Goal: Complete application form

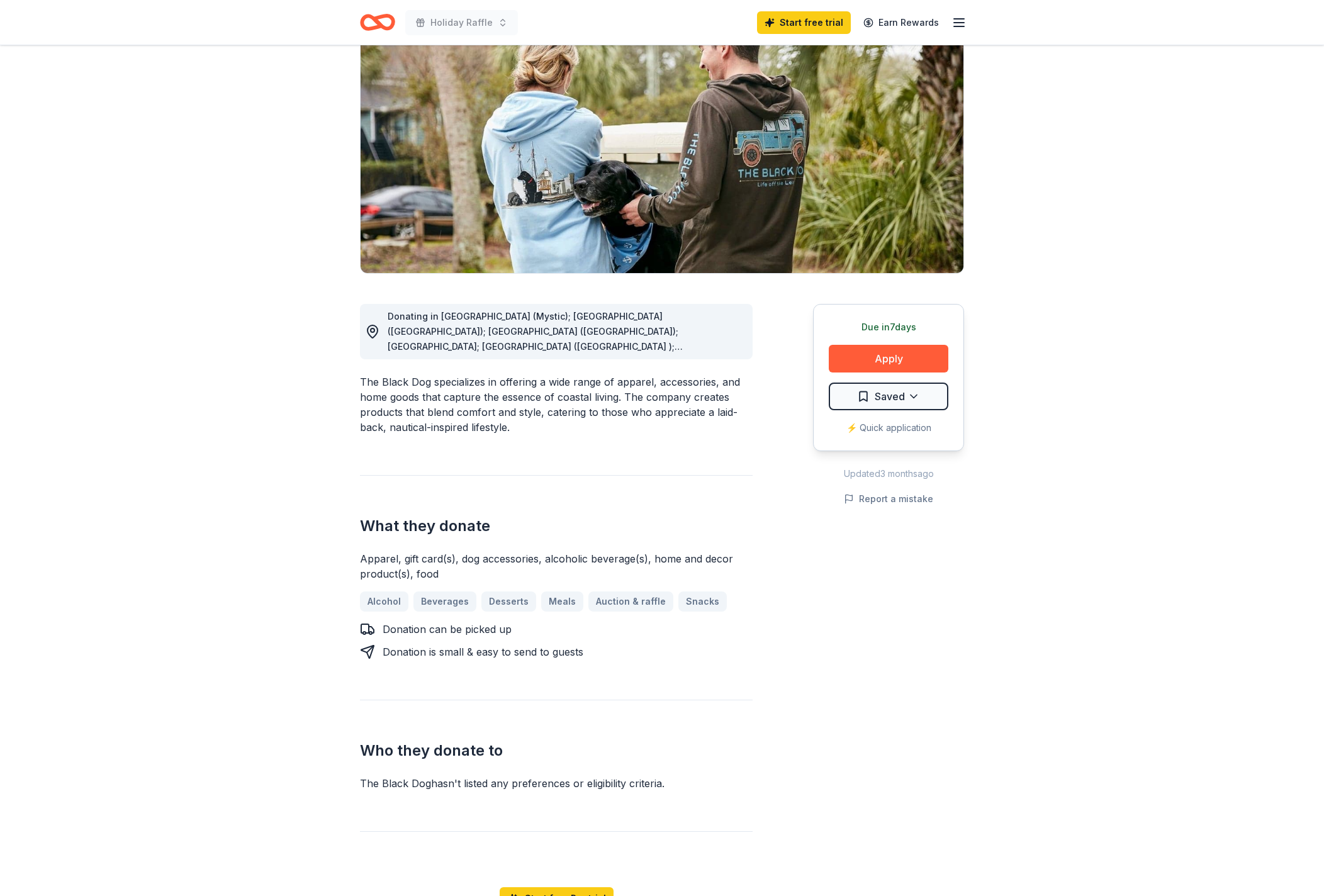
scroll to position [90, 0]
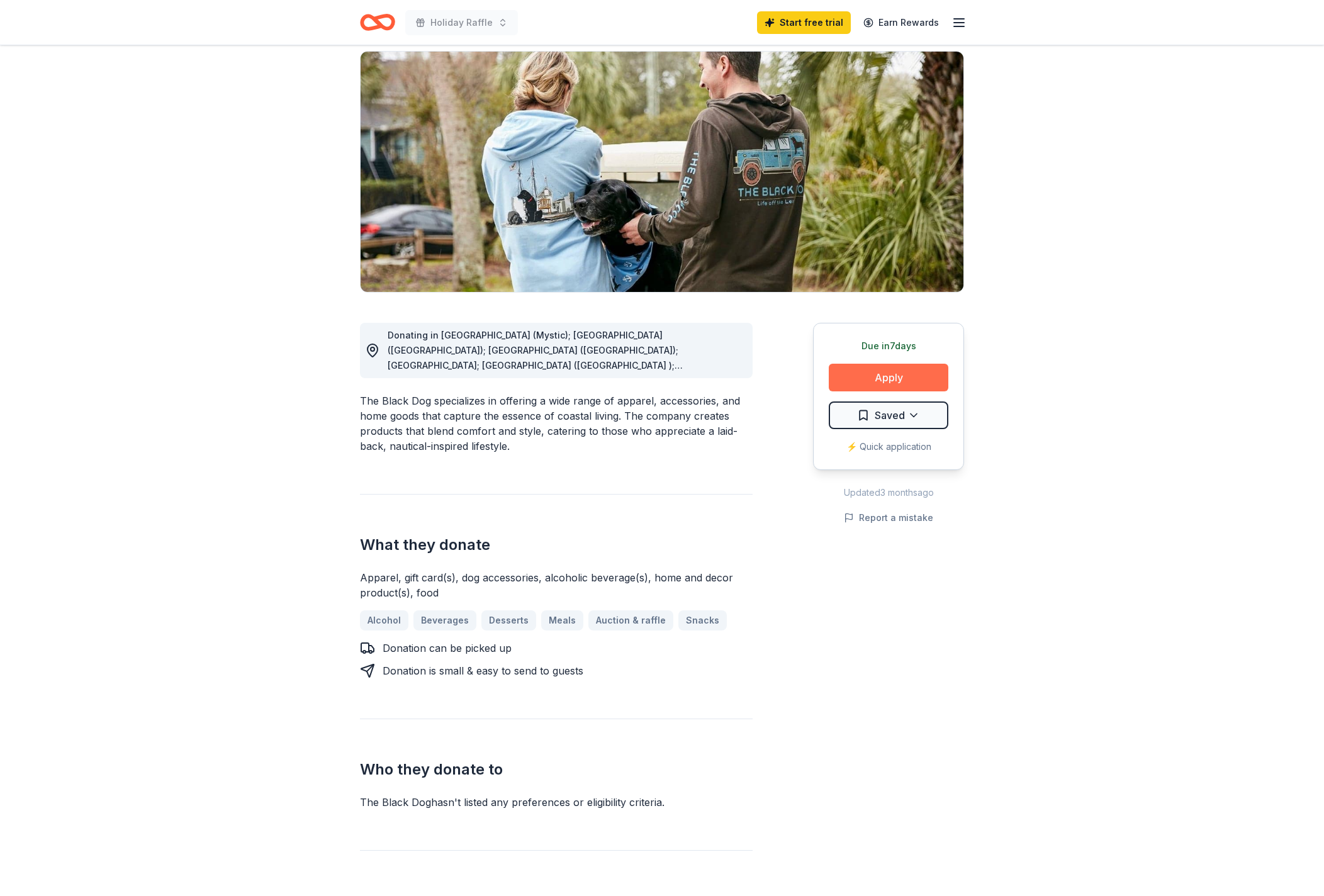
click at [894, 383] on button "Apply" at bounding box center [888, 377] width 119 height 27
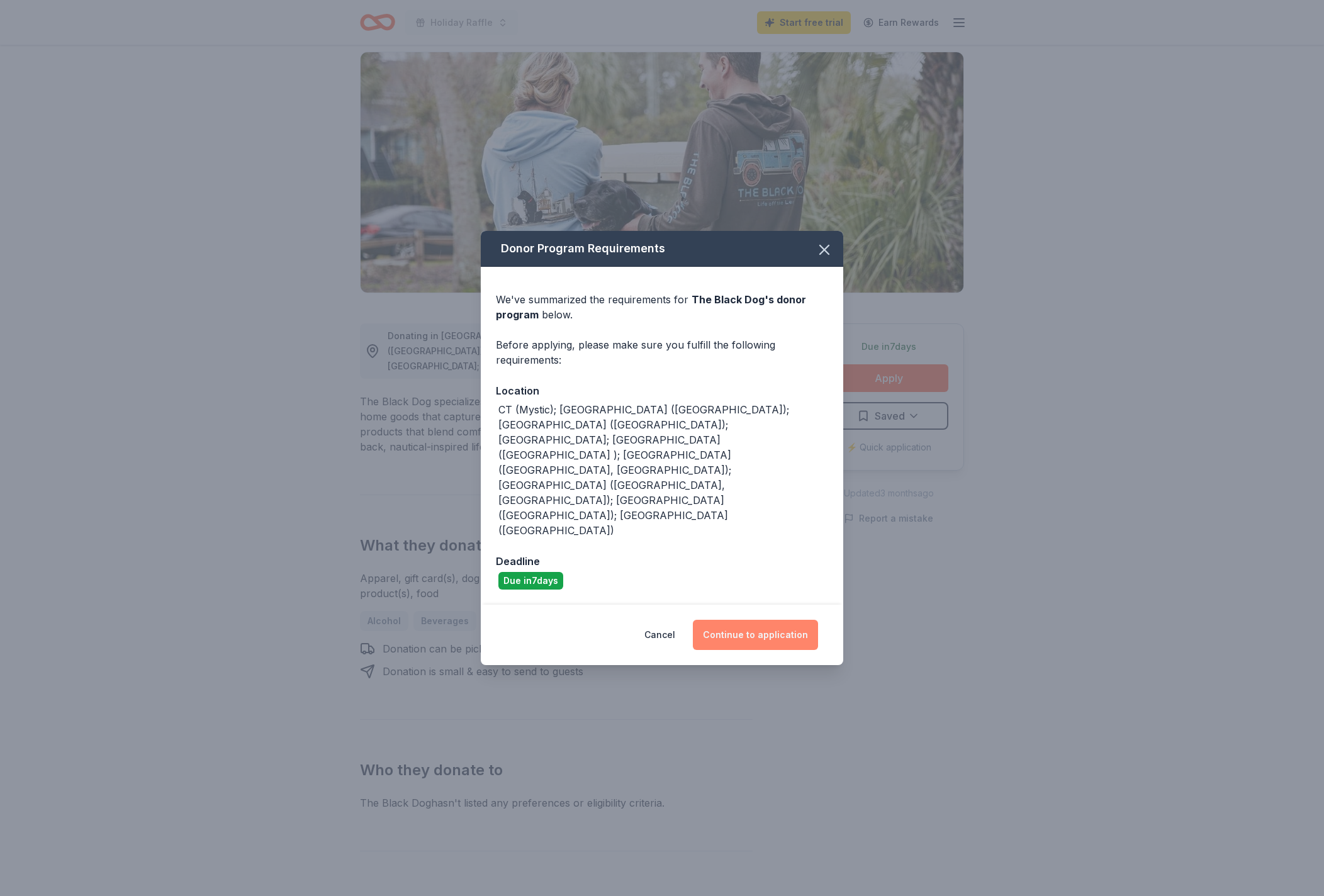
click at [743, 620] on button "Continue to application" at bounding box center [755, 635] width 125 height 30
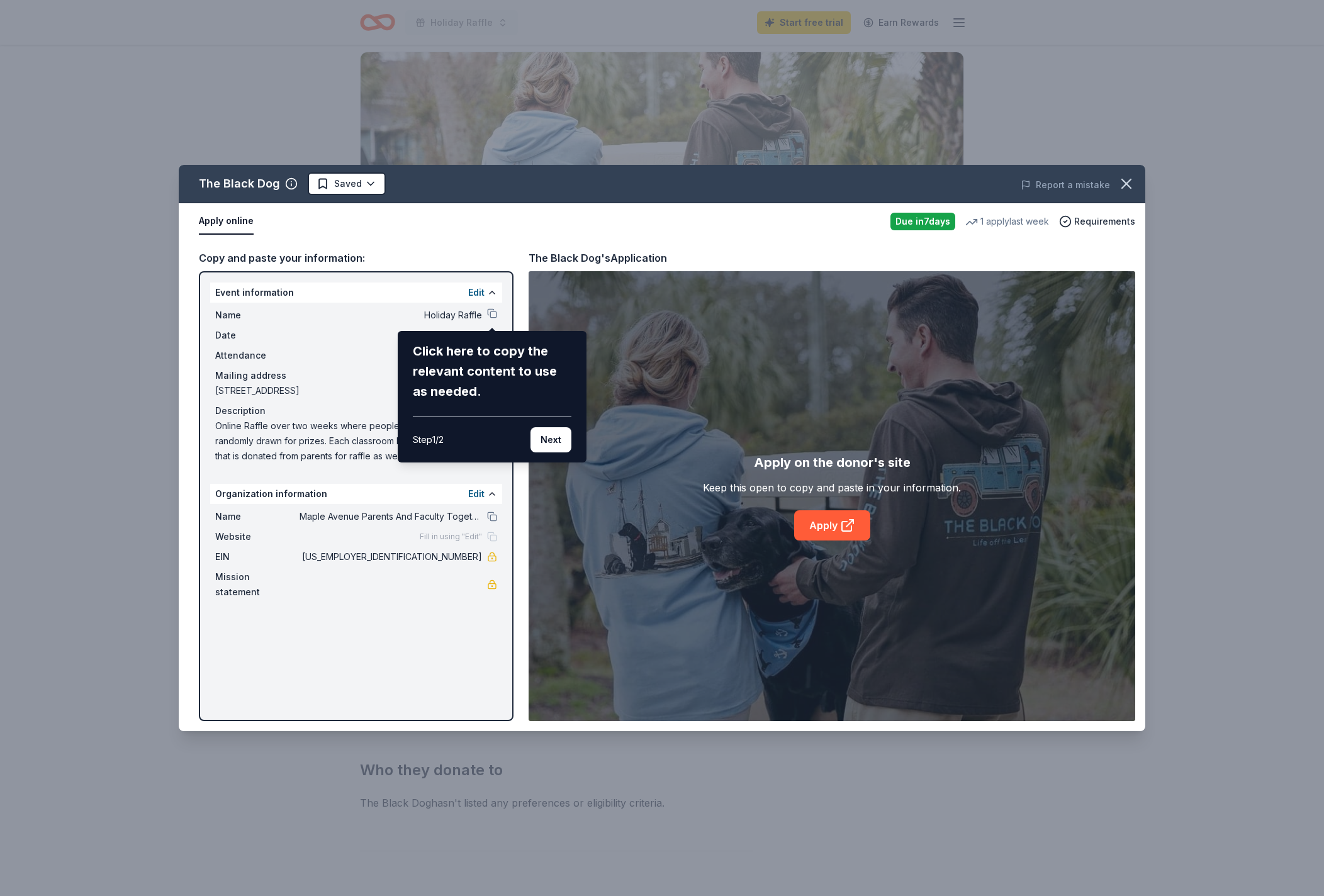
click at [444, 349] on div "Click here to copy the relevant content to use as needed." at bounding box center [492, 372] width 158 height 61
click at [467, 315] on div "The Black Dog Saved Report a mistake Apply online Due [DATE] 1 apply last week …" at bounding box center [661, 448] width 966 height 566
click at [493, 312] on div "The Black Dog Saved Report a mistake Apply online Due [DATE] 1 apply last week …" at bounding box center [661, 448] width 966 height 566
click at [831, 535] on div "The Black Dog Saved Report a mistake Apply online Due [DATE] 1 apply last week …" at bounding box center [661, 448] width 966 height 566
click at [823, 526] on div "The Black Dog Saved Report a mistake Apply online Due [DATE] 1 apply last week …" at bounding box center [661, 448] width 966 height 566
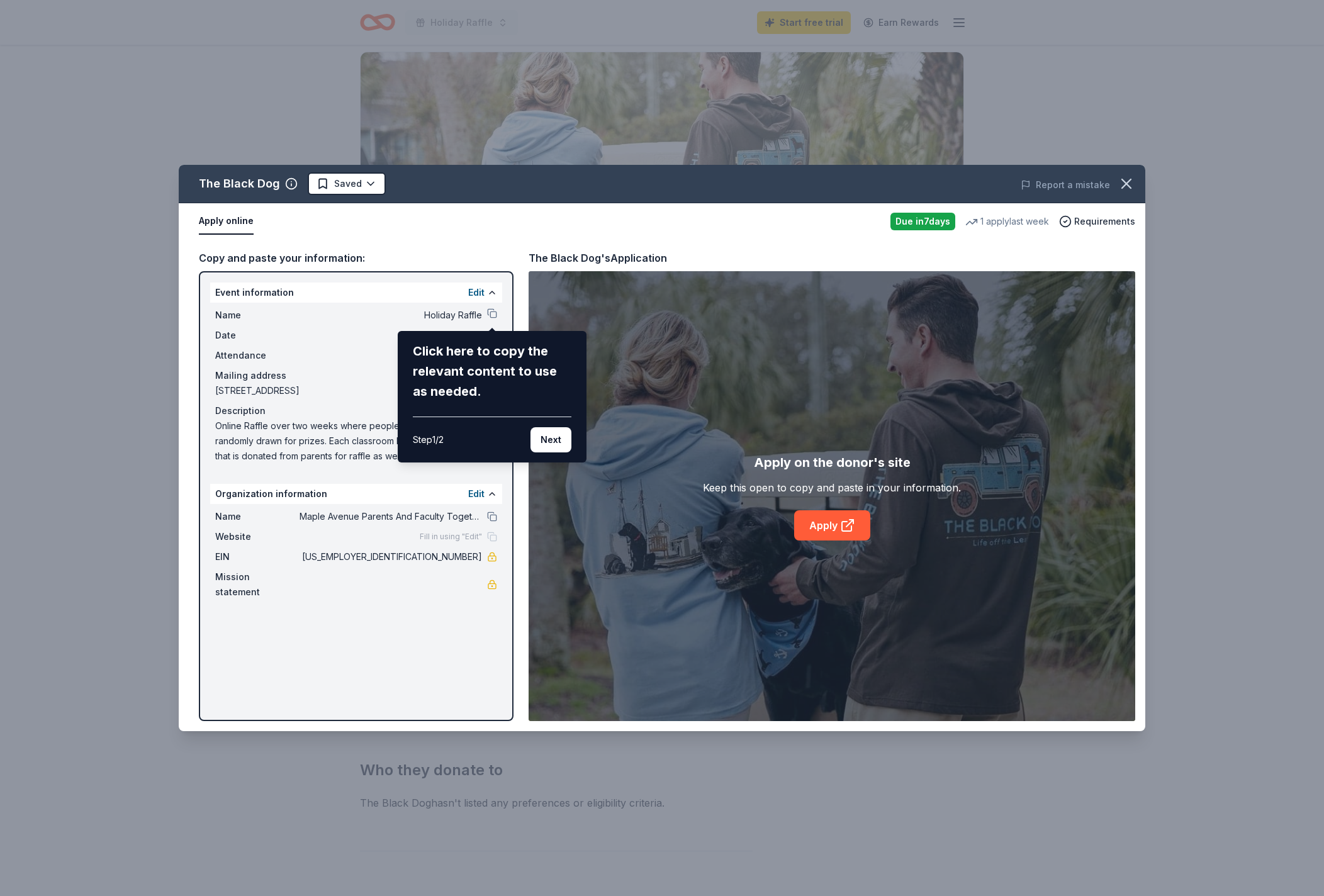
click at [819, 532] on div "The Black Dog Saved Report a mistake Apply online Due [DATE] 1 apply last week …" at bounding box center [661, 448] width 966 height 566
click at [853, 526] on div "The Black Dog Saved Report a mistake Apply online Due [DATE] 1 apply last week …" at bounding box center [661, 448] width 966 height 566
click at [412, 374] on div "Click here to copy the relevant content to use as needed. Step 1 / 2 Next" at bounding box center [492, 397] width 189 height 132
click at [490, 312] on div "The Black Dog Saved Report a mistake Apply online Due [DATE] 1 apply last week …" at bounding box center [661, 448] width 966 height 566
click at [327, 392] on div "The Black Dog Saved Report a mistake Apply online Due [DATE] 1 apply last week …" at bounding box center [661, 448] width 966 height 566
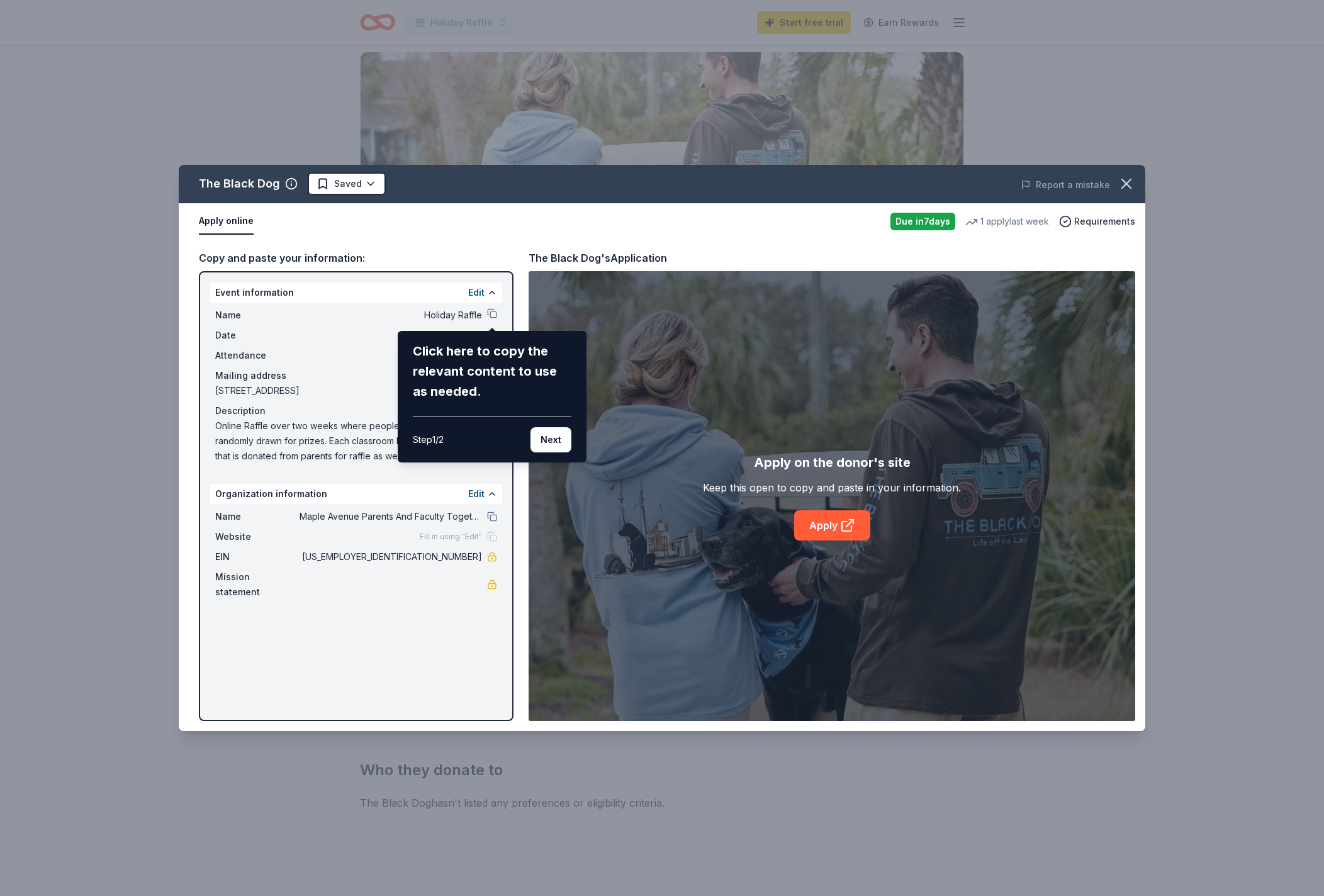
click at [410, 426] on div "Click here to copy the relevant content to use as needed. Step 1 / 2 Next" at bounding box center [492, 397] width 189 height 132
drag, startPoint x: 1141, startPoint y: 729, endPoint x: 1295, endPoint y: 769, distance: 159.1
click at [1295, 769] on div "The Black Dog Saved Report a mistake Apply online Due [DATE] 1 apply last week …" at bounding box center [662, 448] width 1324 height 896
click at [488, 292] on div "The Black Dog Saved Report a mistake Apply online Due [DATE] 1 apply last week …" at bounding box center [661, 448] width 966 height 566
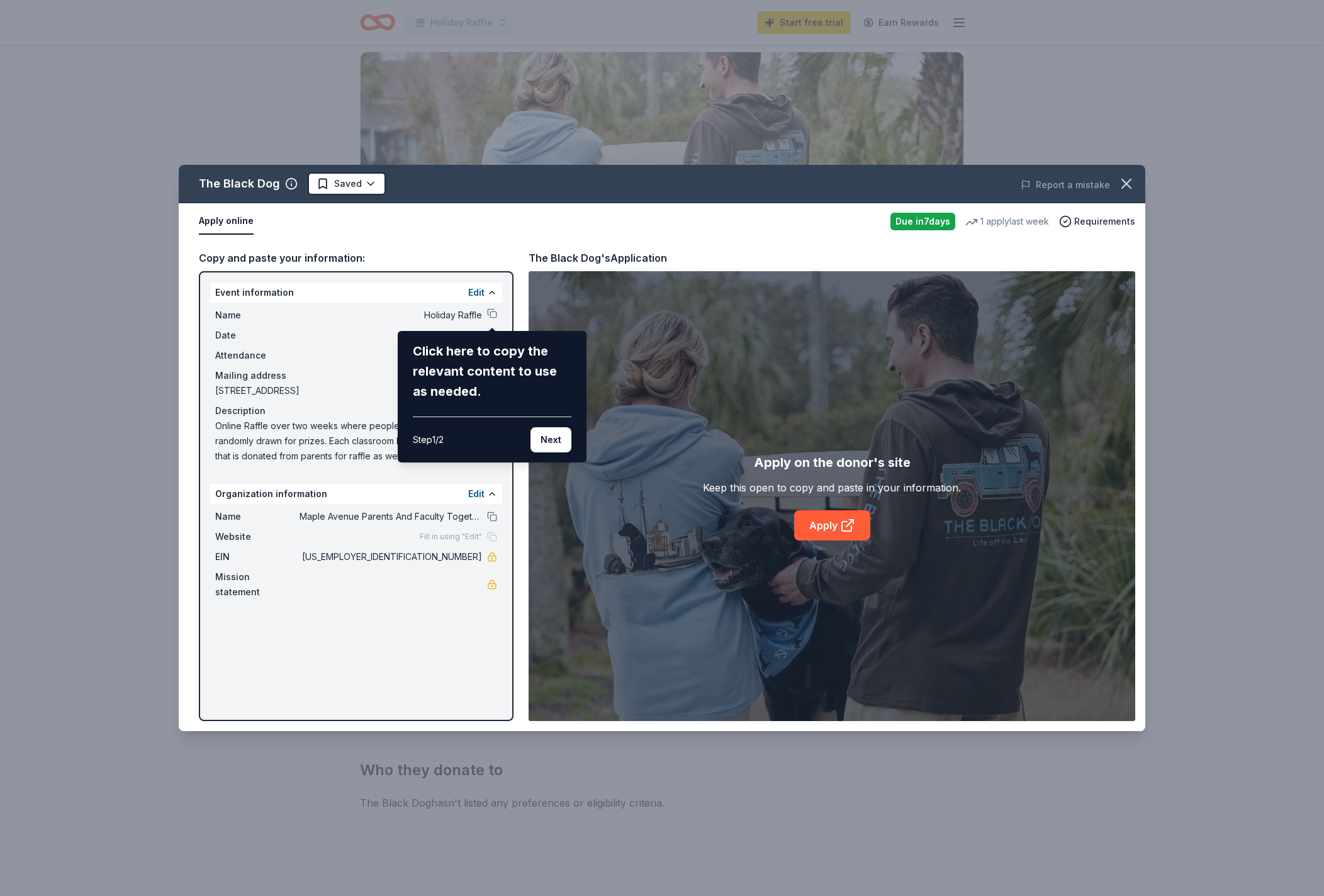
click at [480, 292] on div "The Black Dog Saved Report a mistake Apply online Due [DATE] 1 apply last week …" at bounding box center [661, 448] width 966 height 566
click at [866, 228] on div "The Black Dog Saved Report a mistake Apply online Due [DATE] 1 apply last week …" at bounding box center [661, 448] width 966 height 566
click at [920, 216] on div "The Black Dog Saved Report a mistake Apply online Due [DATE] 1 apply last week …" at bounding box center [661, 448] width 966 height 566
click at [914, 222] on div "The Black Dog Saved Report a mistake Apply online Due [DATE] 1 apply last week …" at bounding box center [661, 448] width 966 height 566
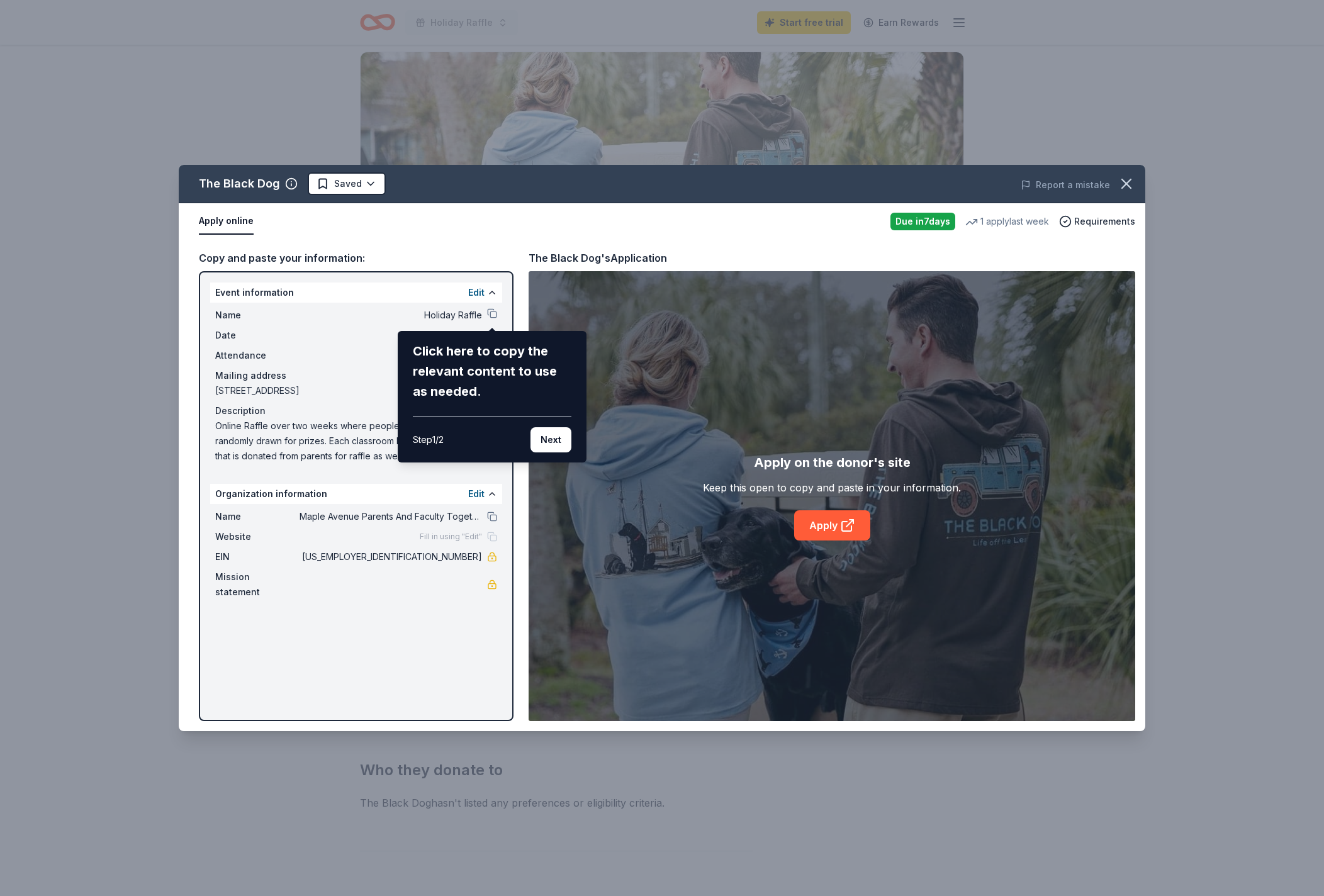
click at [231, 211] on div "The Black Dog Saved Report a mistake Apply online Due [DATE] 1 apply last week …" at bounding box center [661, 448] width 966 height 566
click at [236, 229] on div "The Black Dog Saved Report a mistake Apply online Due [DATE] 1 apply last week …" at bounding box center [661, 448] width 966 height 566
drag, startPoint x: 383, startPoint y: 350, endPoint x: 418, endPoint y: 353, distance: 35.1
click at [414, 352] on div "The Black Dog Saved Report a mistake Apply online Due [DATE] 1 apply last week …" at bounding box center [661, 448] width 966 height 566
click at [427, 355] on div "Click here to copy the relevant content to use as needed." at bounding box center [492, 372] width 158 height 61
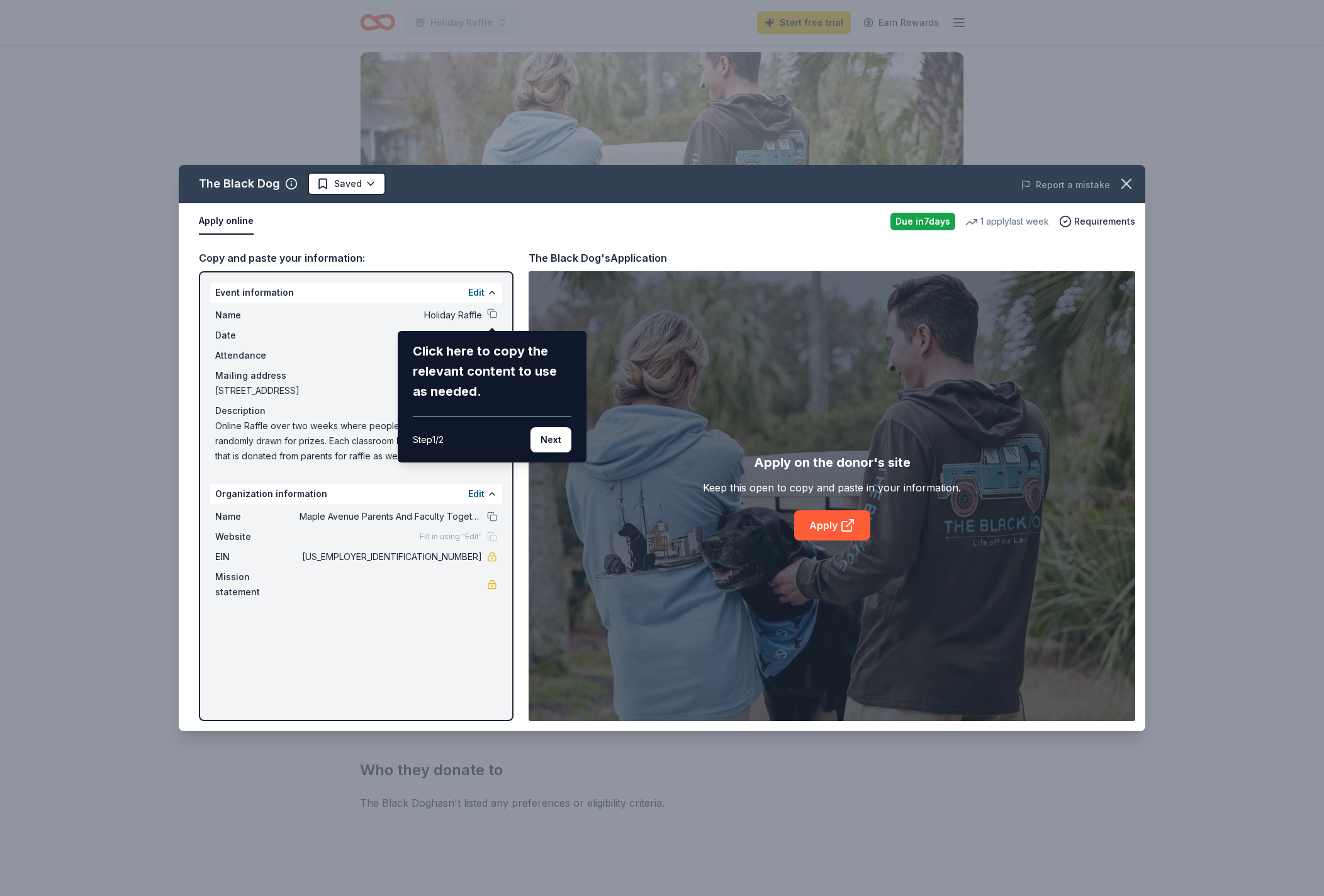
drag, startPoint x: 427, startPoint y: 355, endPoint x: 439, endPoint y: 356, distance: 12.0
click at [427, 355] on div "Click here to copy the relevant content to use as needed." at bounding box center [492, 372] width 158 height 61
click at [451, 370] on div "Click here to copy the relevant content to use as needed." at bounding box center [492, 372] width 158 height 61
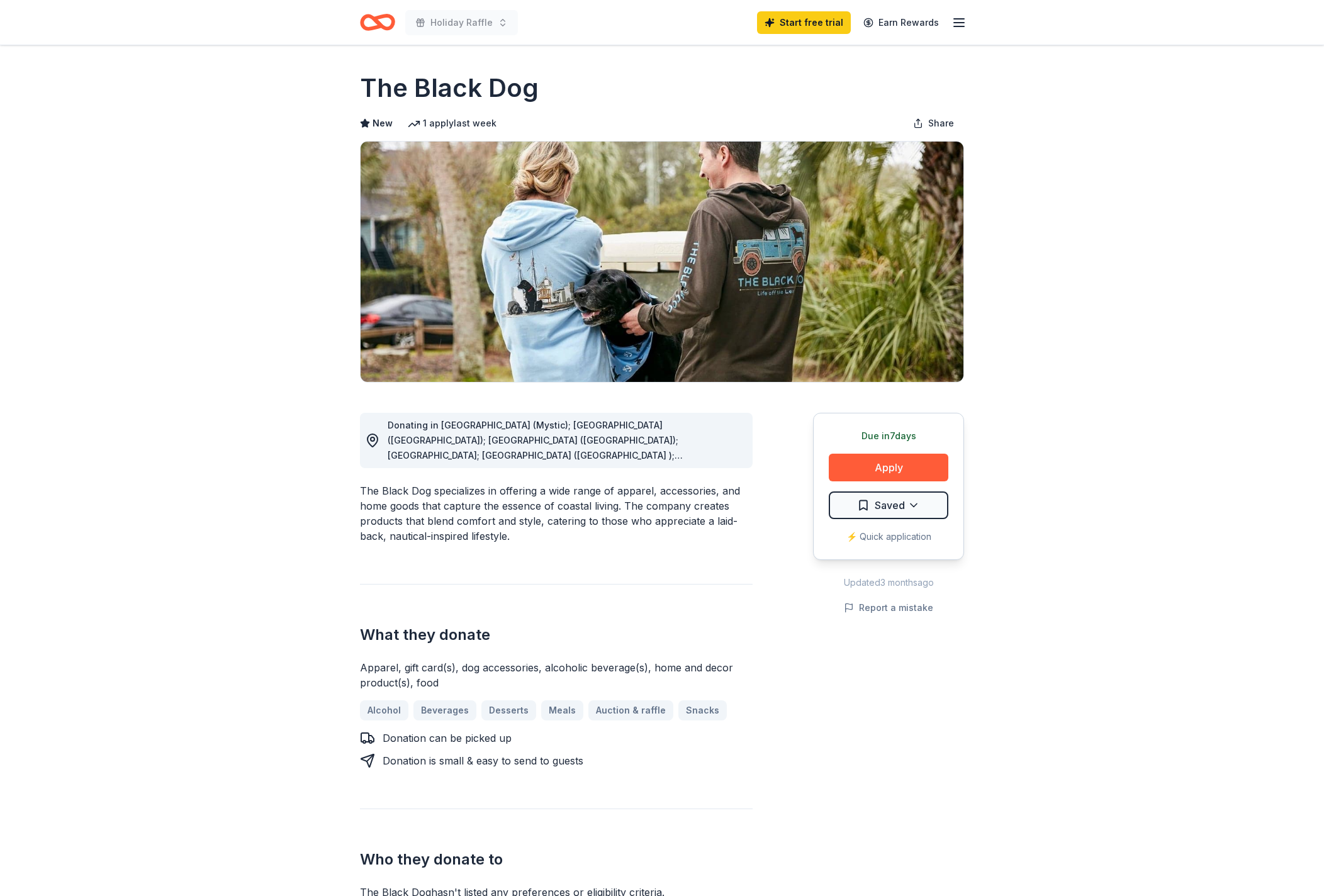
scroll to position [90, 0]
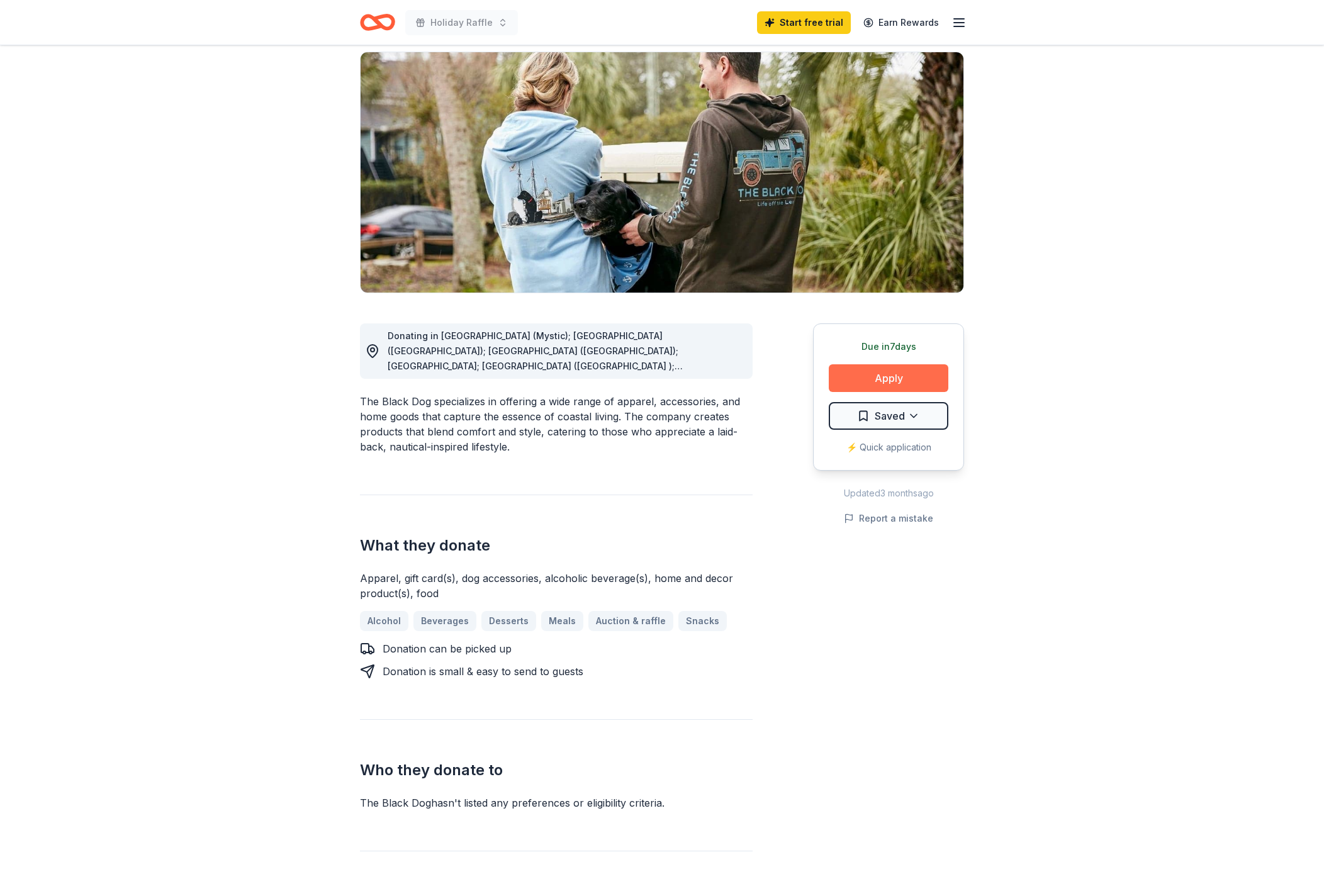
click at [895, 380] on button "Apply" at bounding box center [888, 378] width 119 height 27
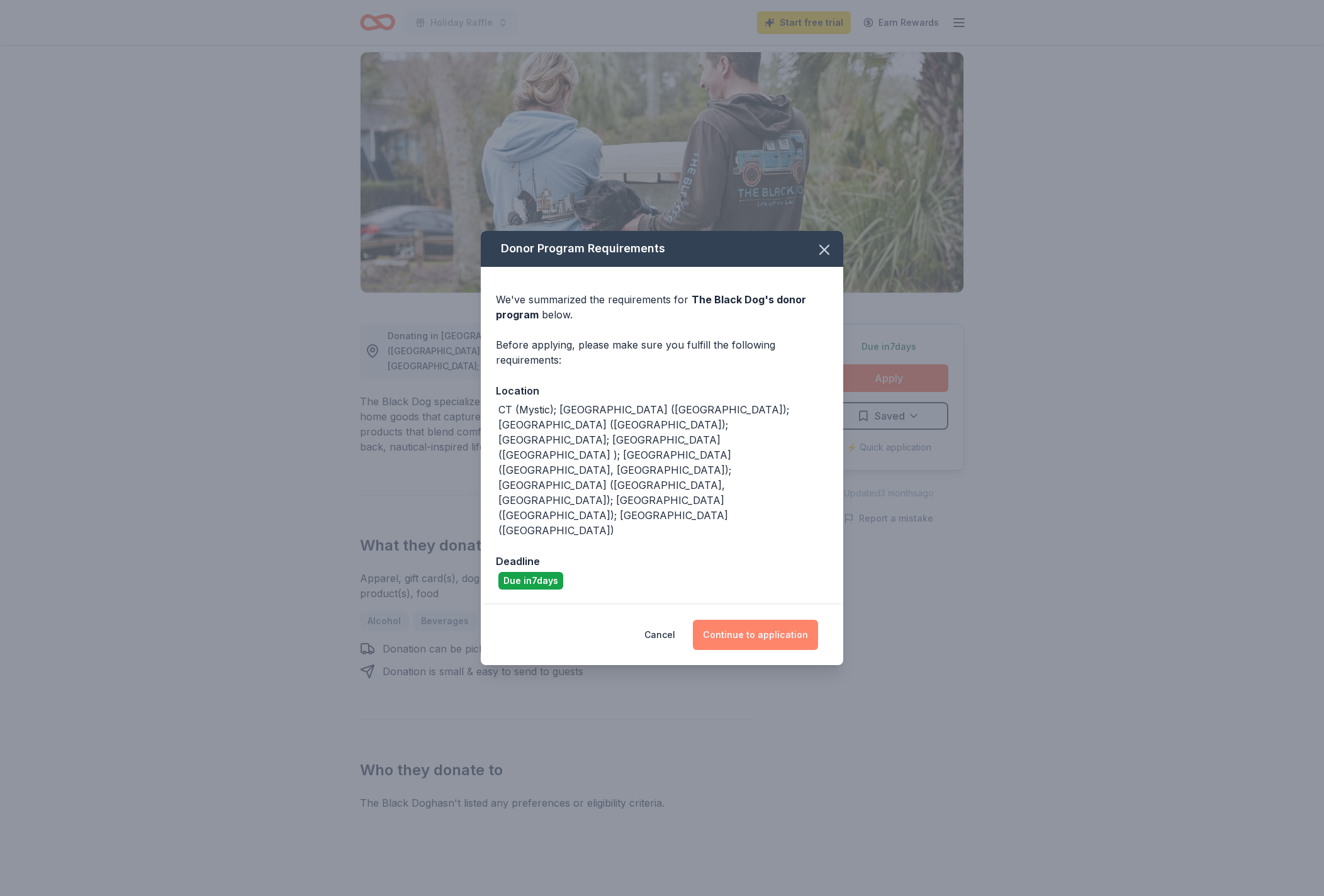
click at [756, 620] on button "Continue to application" at bounding box center [755, 635] width 125 height 30
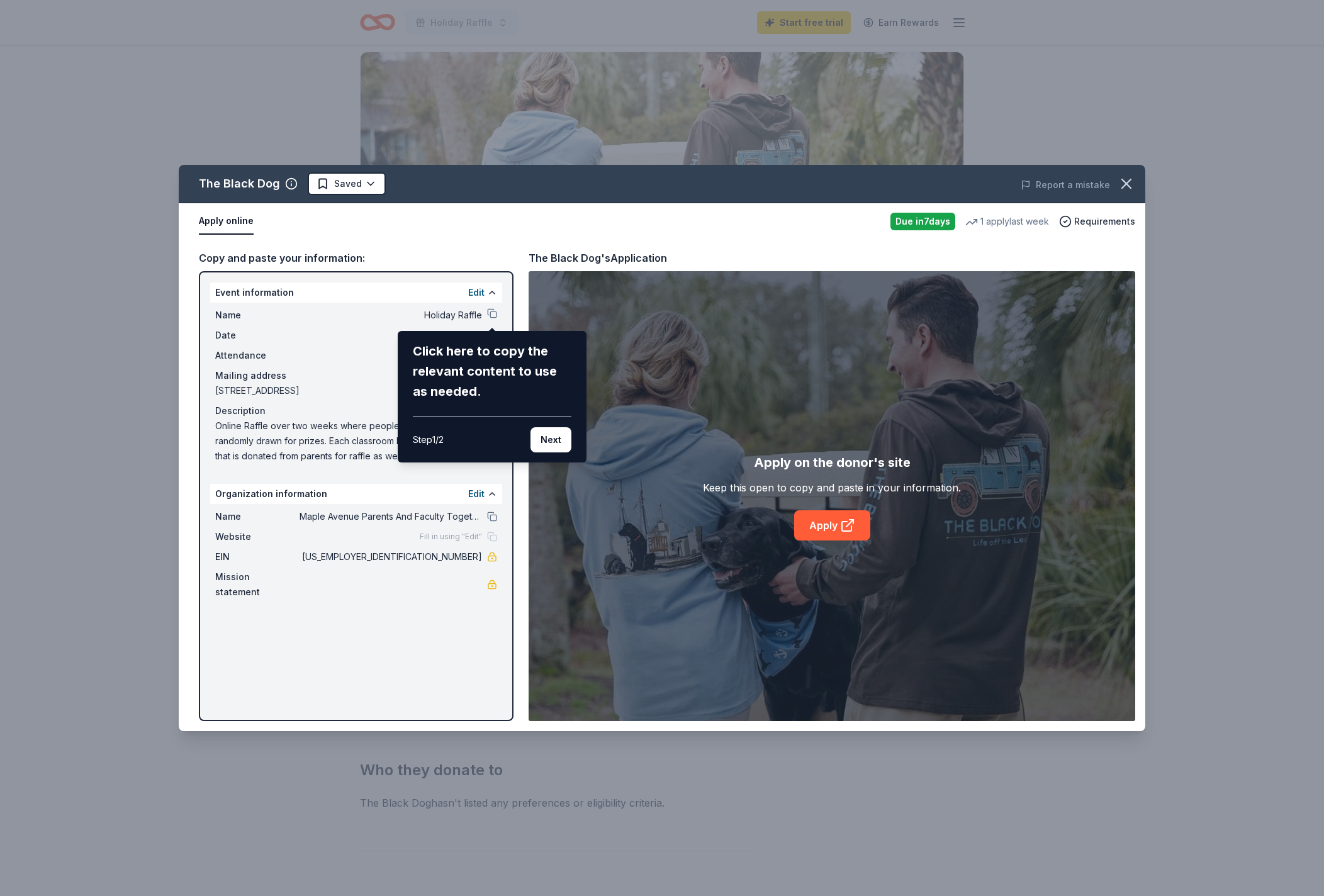
click at [432, 353] on div "Click here to copy the relevant content to use as needed." at bounding box center [492, 372] width 158 height 61
drag, startPoint x: 488, startPoint y: 412, endPoint x: 526, endPoint y: 418, distance: 38.5
click at [526, 418] on div "Click here to copy the relevant content to use as needed. Step 1 / 2 Next" at bounding box center [492, 397] width 158 height 111
click at [508, 415] on div "Click here to copy the relevant content to use as needed. Step 1 / 2 Next" at bounding box center [492, 397] width 158 height 111
click at [521, 415] on div "Click here to copy the relevant content to use as needed. Step 1 / 2 Next" at bounding box center [492, 397] width 158 height 111
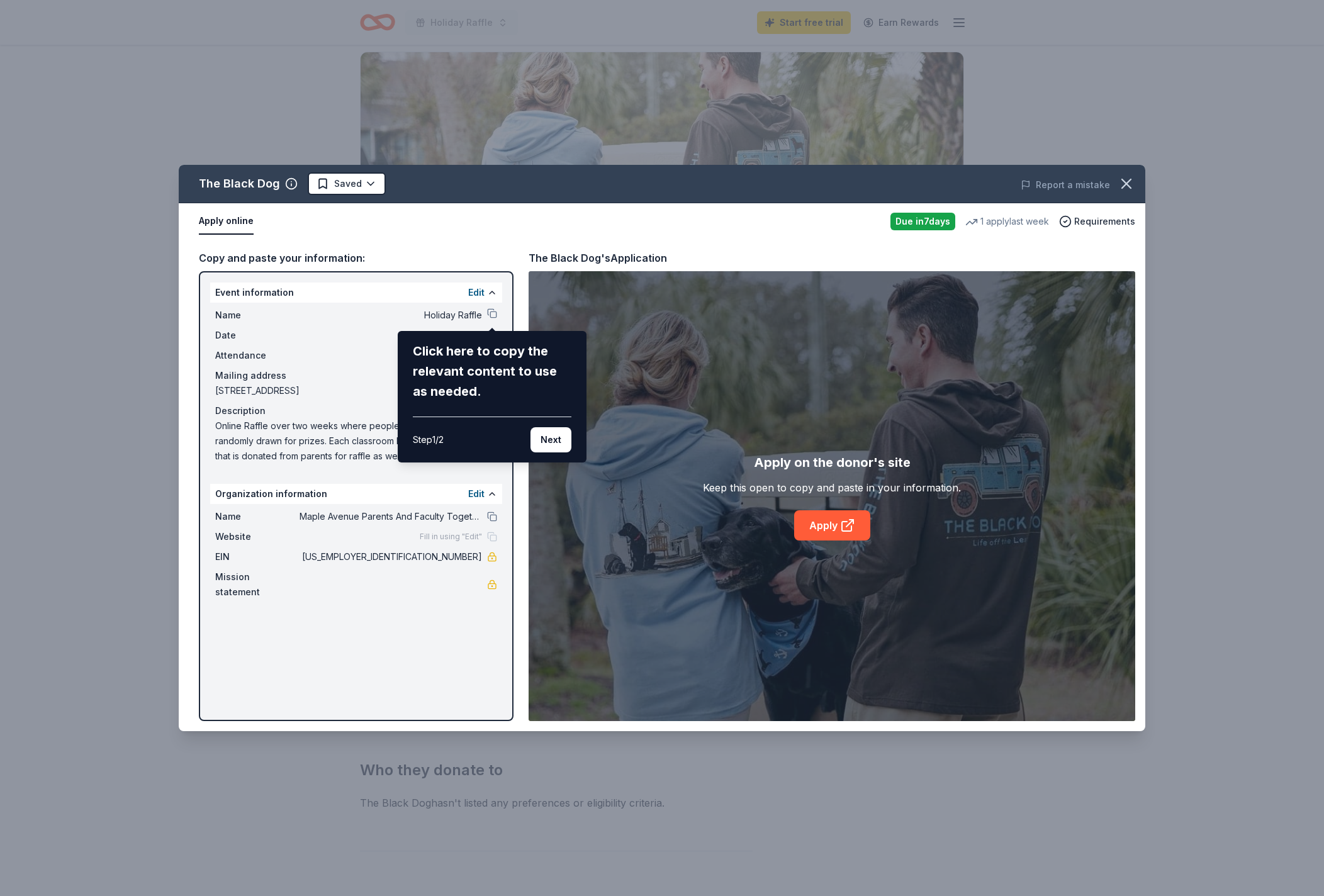
click at [476, 354] on div "Click here to copy the relevant content to use as needed." at bounding box center [492, 372] width 158 height 61
click at [1120, 182] on icon "button" at bounding box center [1126, 184] width 18 height 18
